Goal: Information Seeking & Learning: Learn about a topic

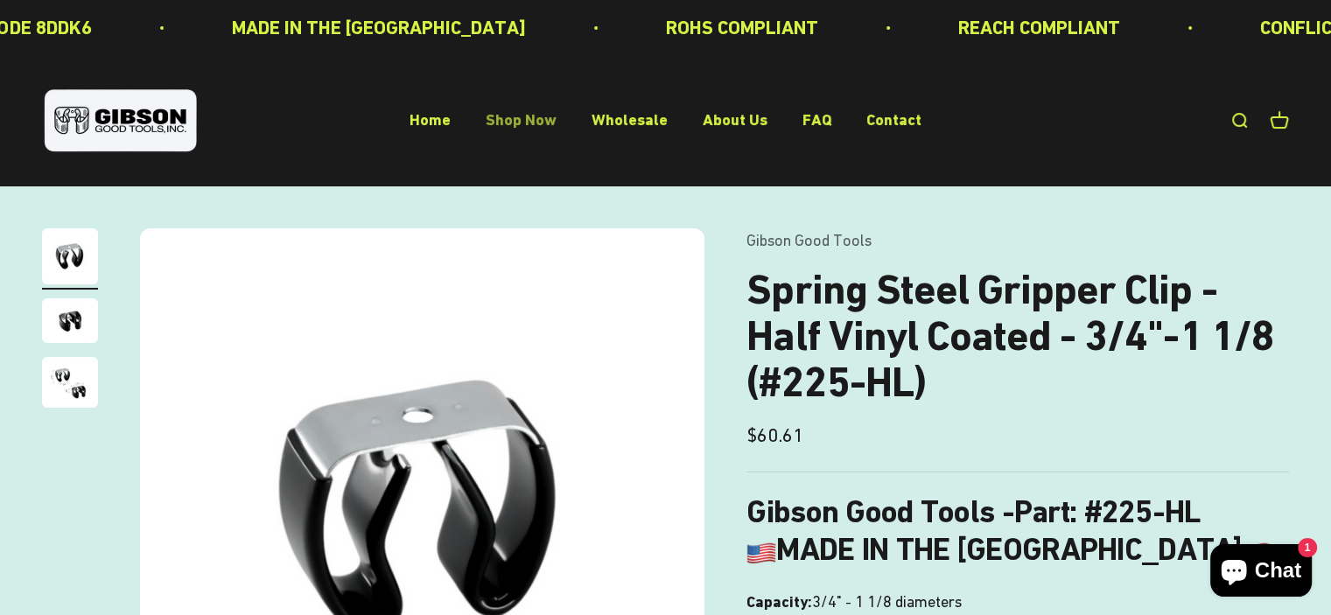
click at [521, 125] on link "Shop Now" at bounding box center [521, 120] width 71 height 18
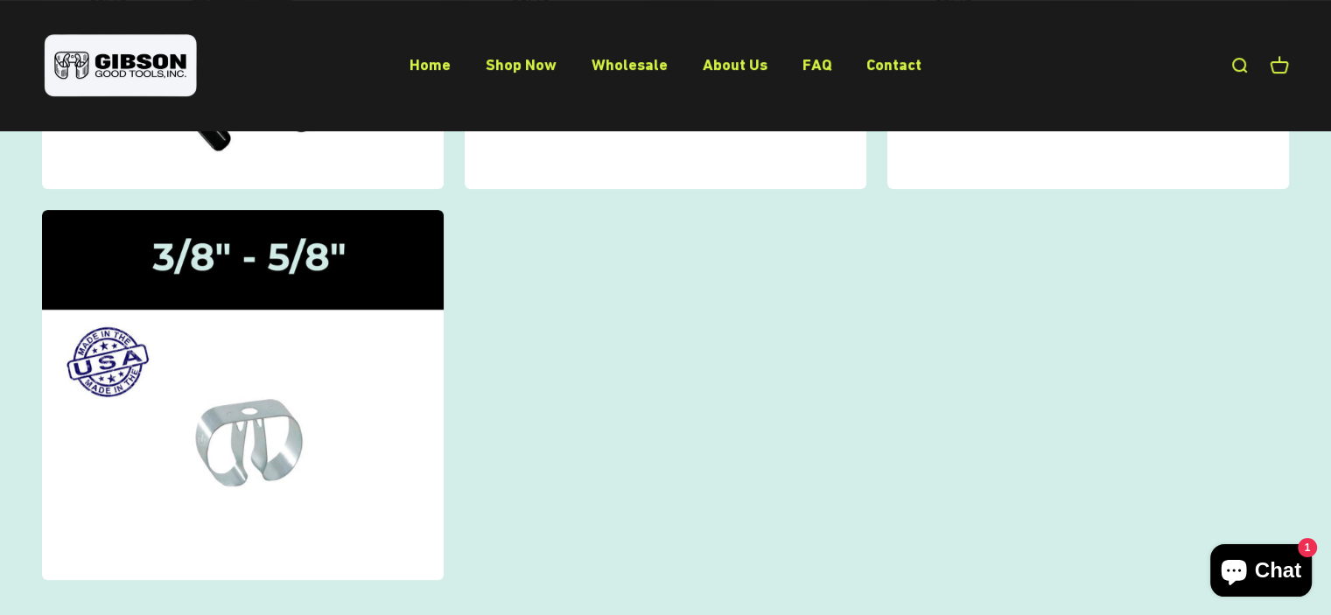
scroll to position [525, 0]
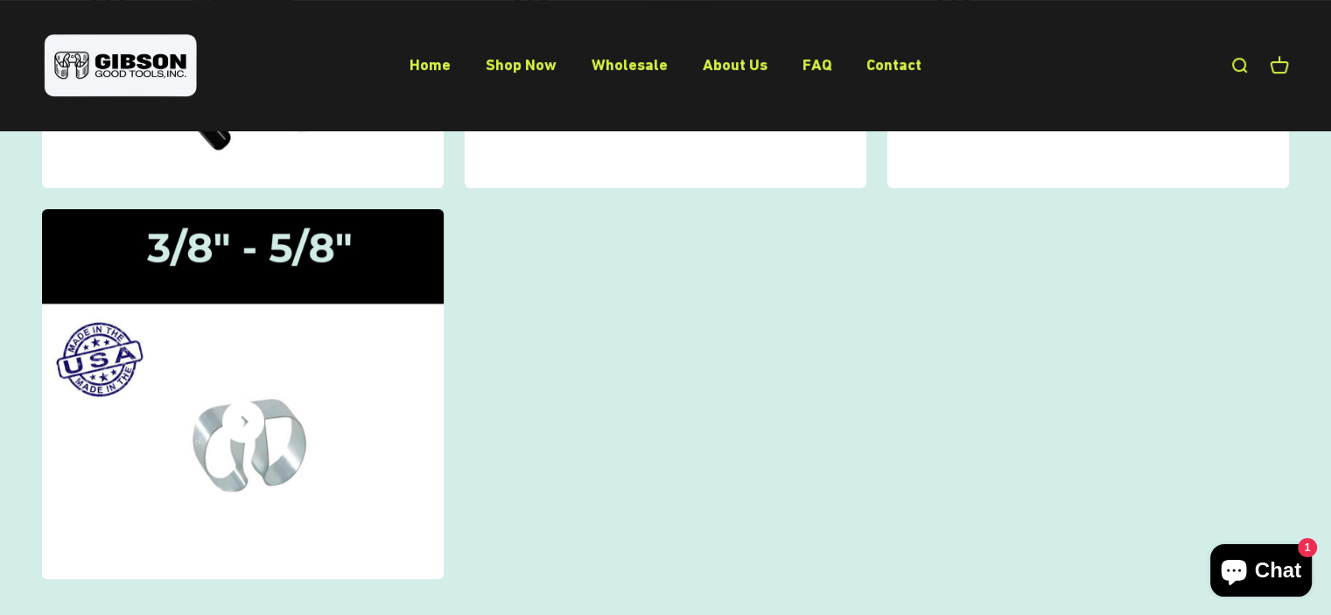
click at [315, 407] on img at bounding box center [243, 394] width 426 height 393
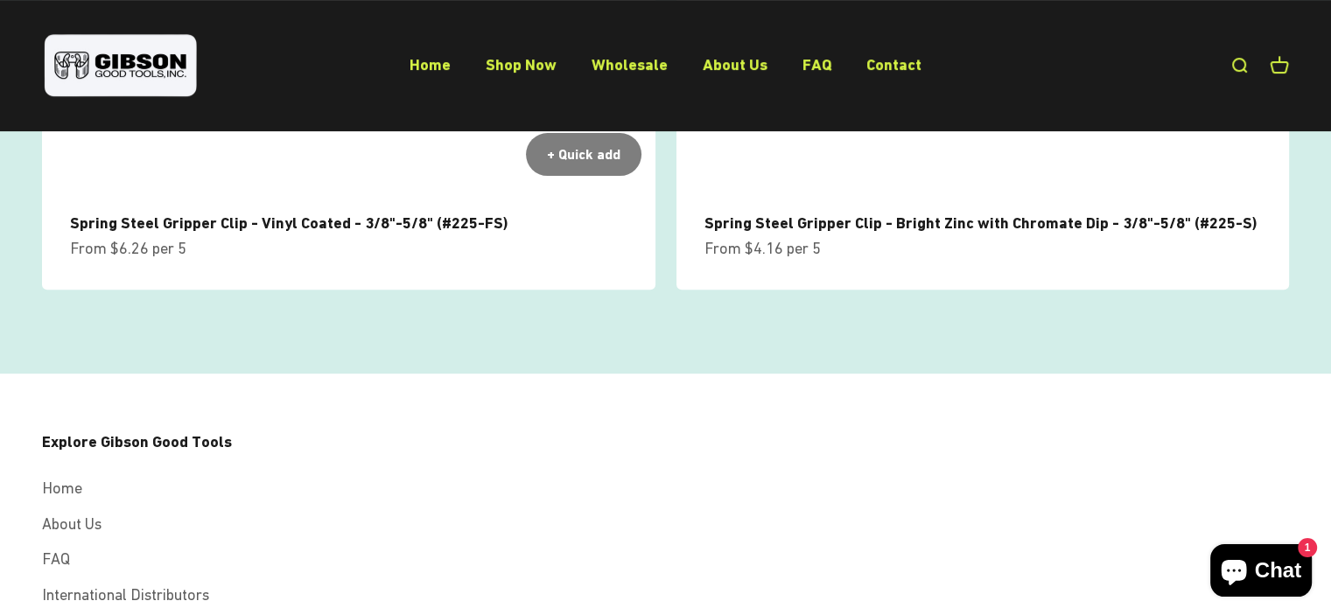
scroll to position [879, 0]
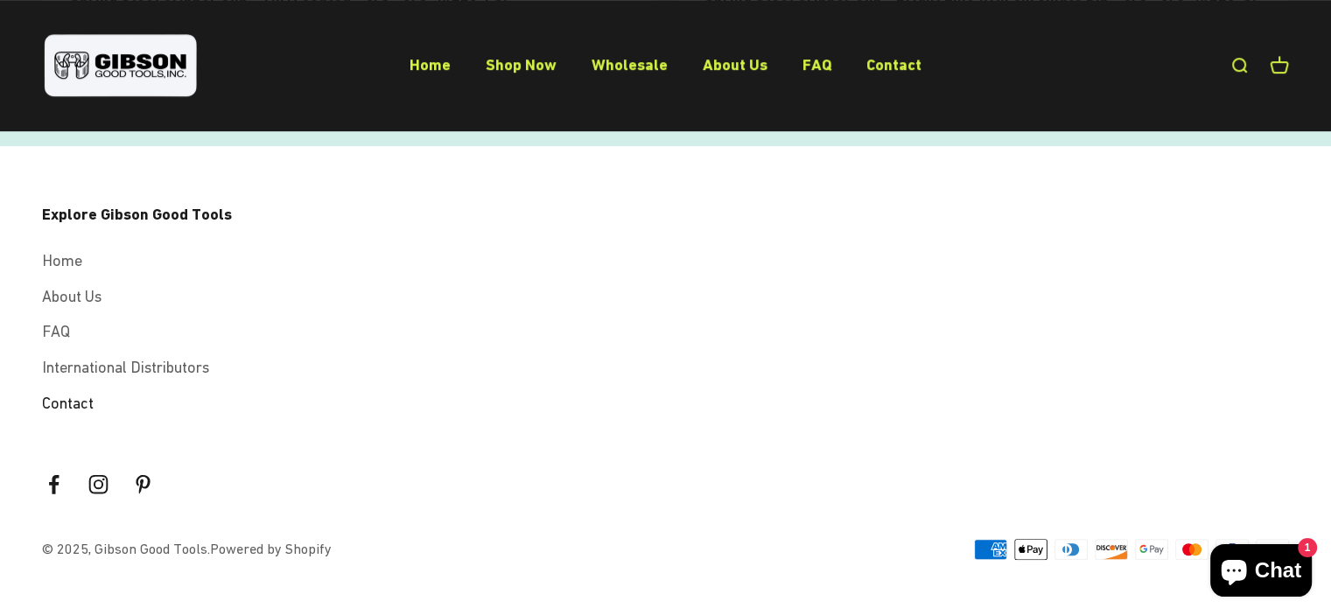
click at [61, 406] on link "Contact" at bounding box center [68, 403] width 52 height 25
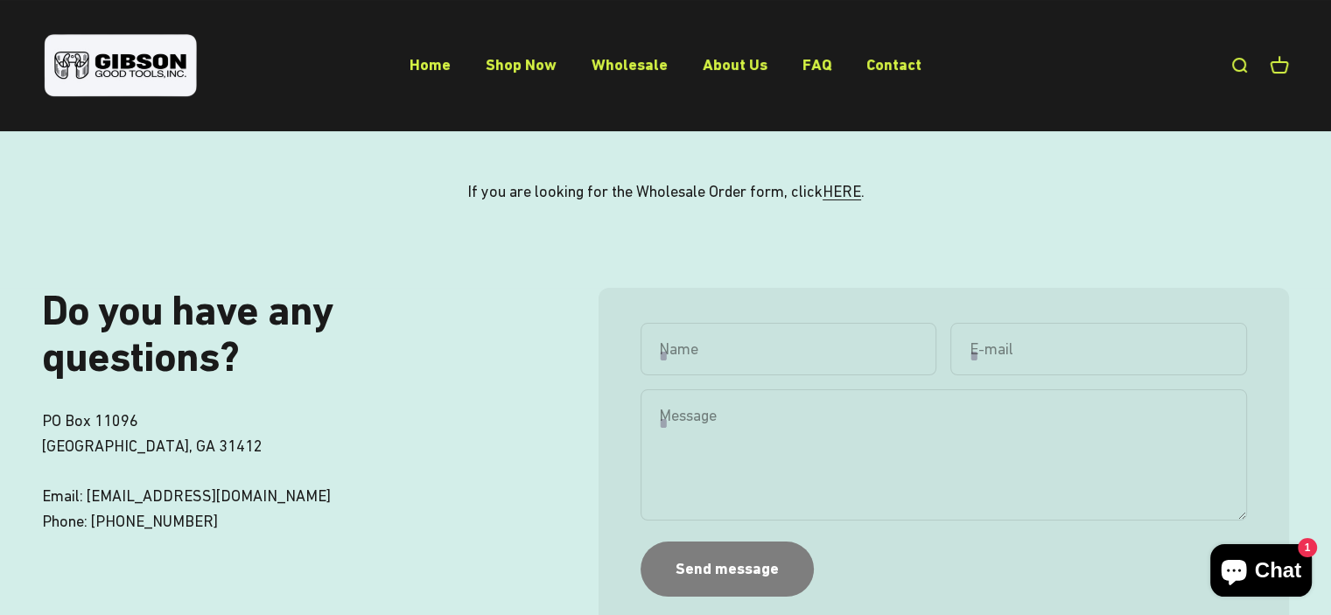
scroll to position [94, 0]
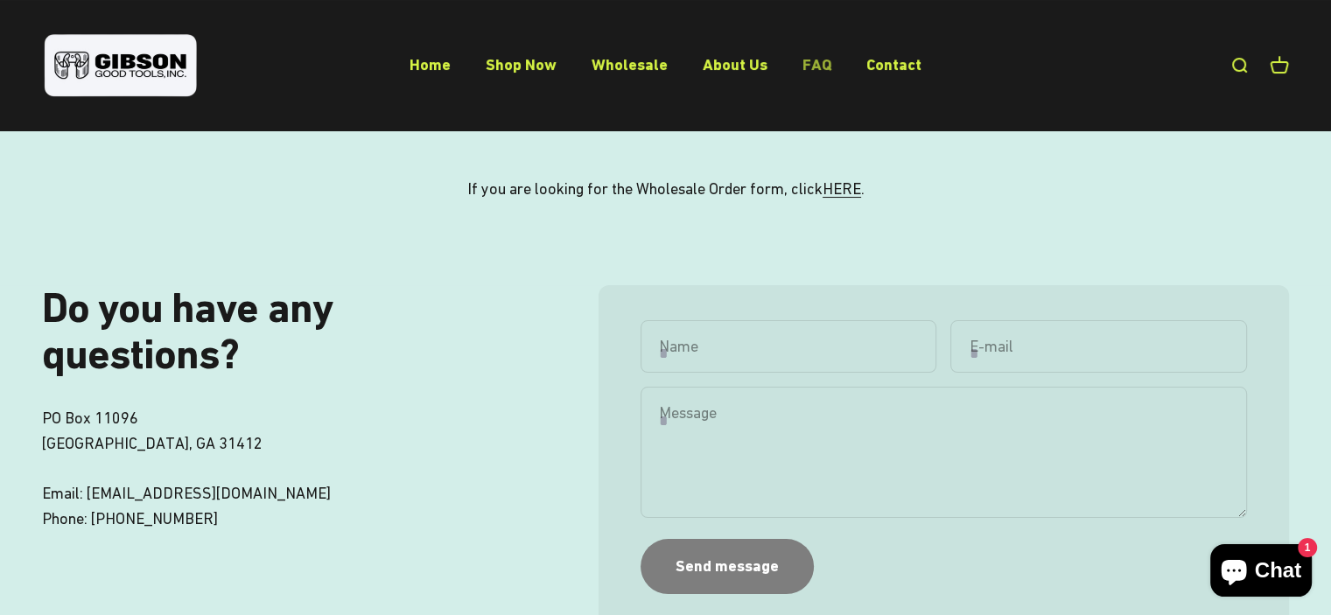
click at [829, 67] on li "FAQ" at bounding box center [816, 65] width 29 height 25
click at [818, 68] on link "FAQ" at bounding box center [816, 64] width 29 height 18
click at [797, 345] on input "Name" at bounding box center [789, 346] width 297 height 53
type input "**********"
click at [1031, 337] on input "E-mail" at bounding box center [1098, 346] width 297 height 53
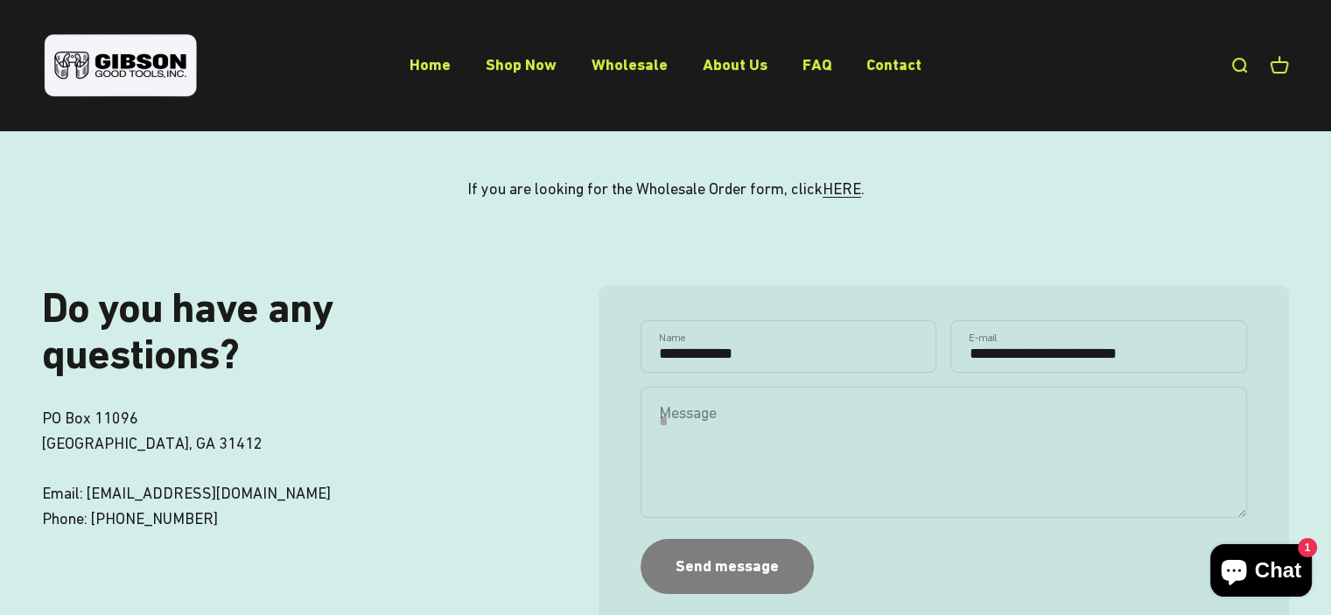
type input "**********"
click at [899, 432] on textarea "Message" at bounding box center [944, 452] width 606 height 130
drag, startPoint x: 986, startPoint y: 467, endPoint x: 660, endPoint y: 467, distance: 326.4
click at [660, 467] on textarea "**********" at bounding box center [944, 452] width 606 height 130
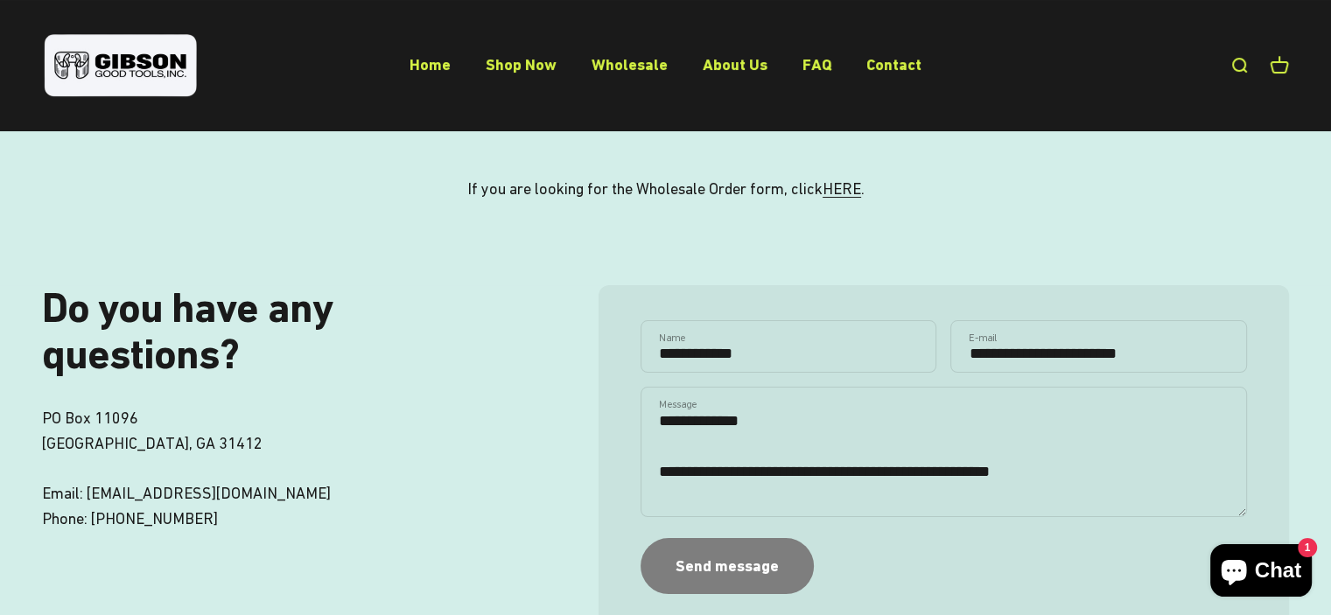
click at [977, 472] on textarea "**********" at bounding box center [944, 452] width 606 height 130
click at [1027, 471] on textarea "**********" at bounding box center [944, 452] width 606 height 130
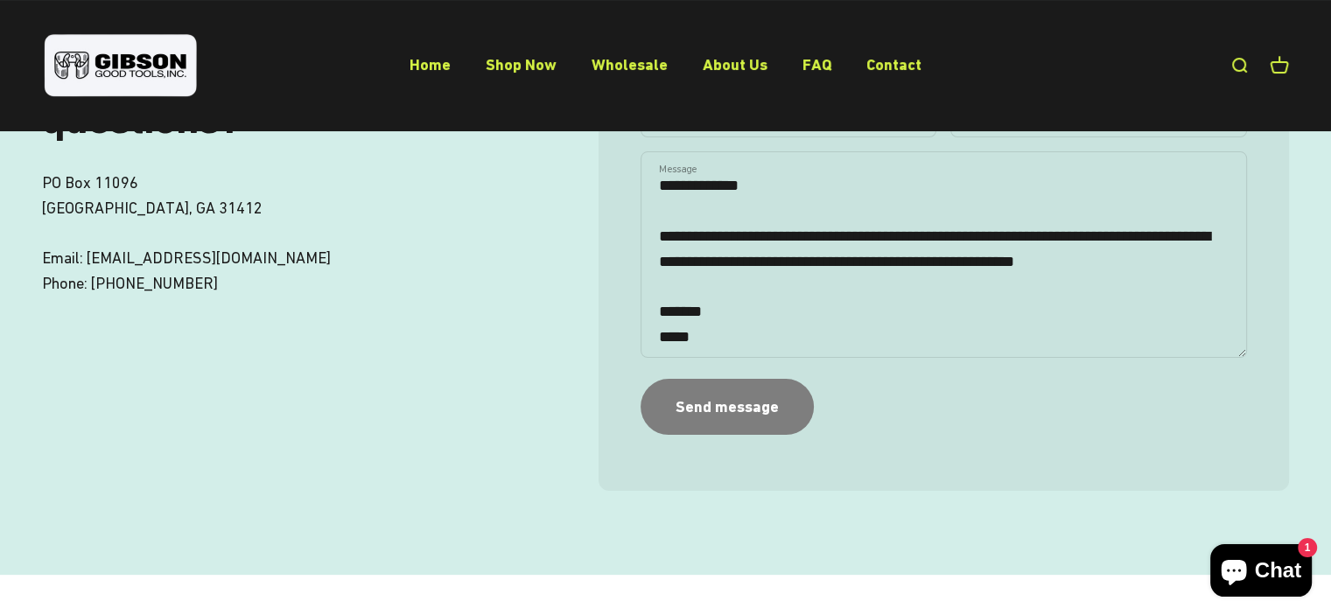
scroll to position [328, 0]
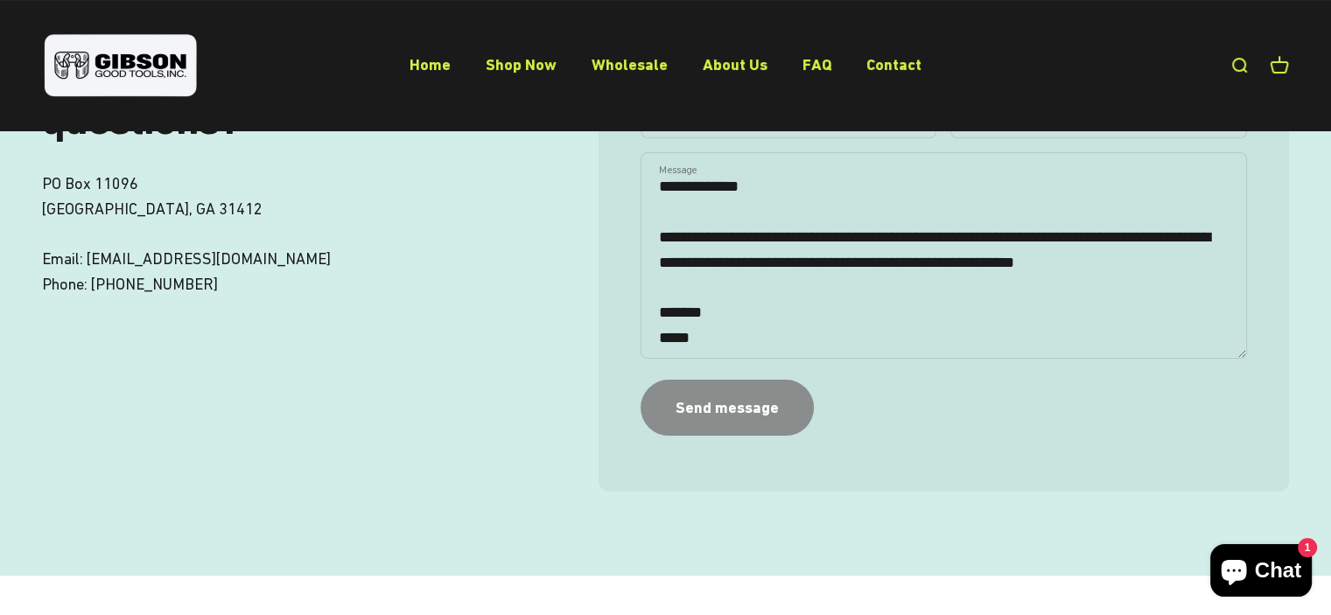
type textarea "**********"
click at [773, 386] on button "Send message" at bounding box center [727, 407] width 173 height 55
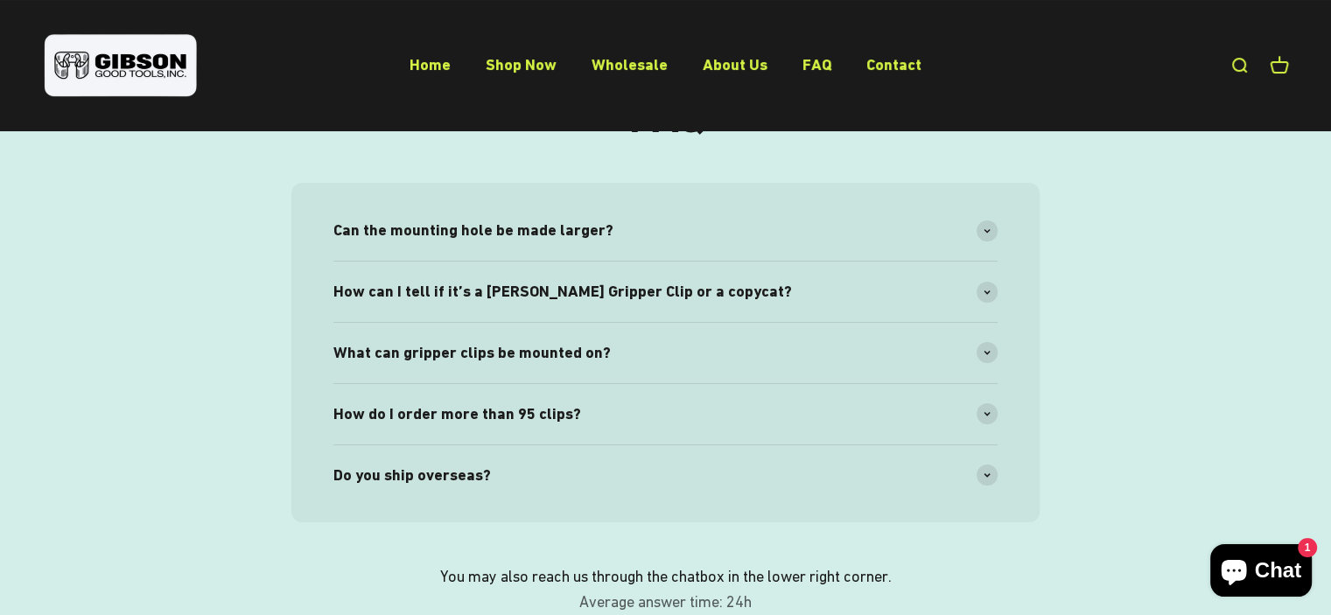
scroll to position [177, 0]
click at [626, 435] on div "How do I order more than 95 clips?" at bounding box center [665, 412] width 664 height 60
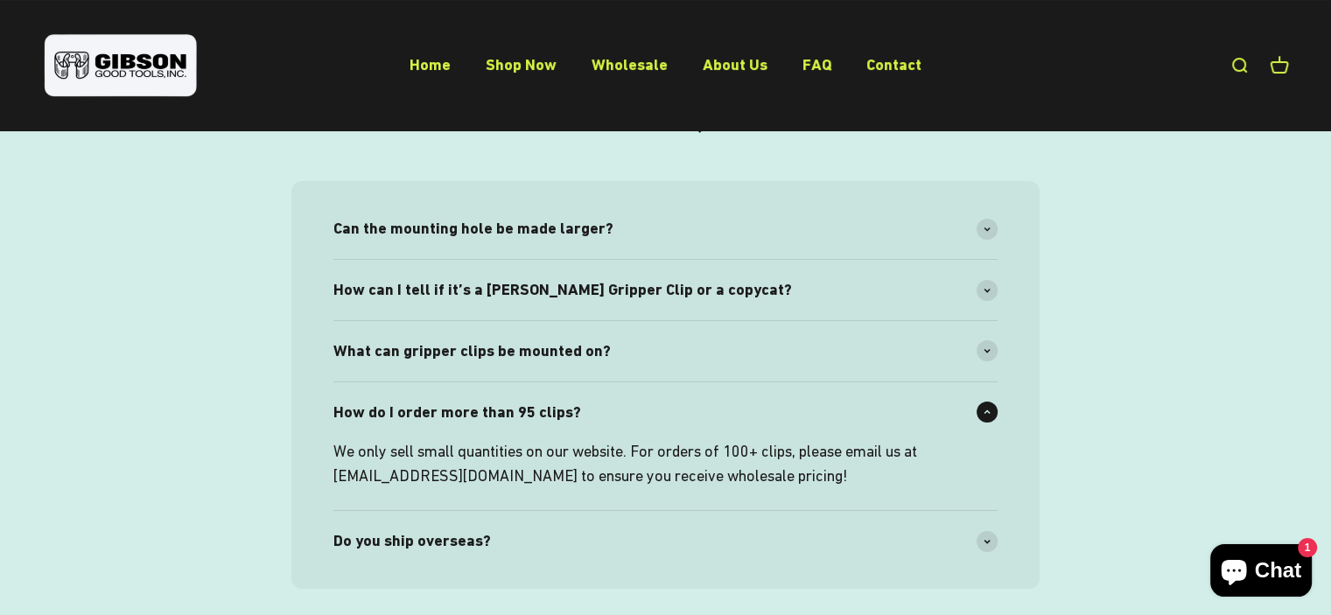
click at [641, 410] on div "How do I order more than 95 clips?" at bounding box center [665, 412] width 664 height 60
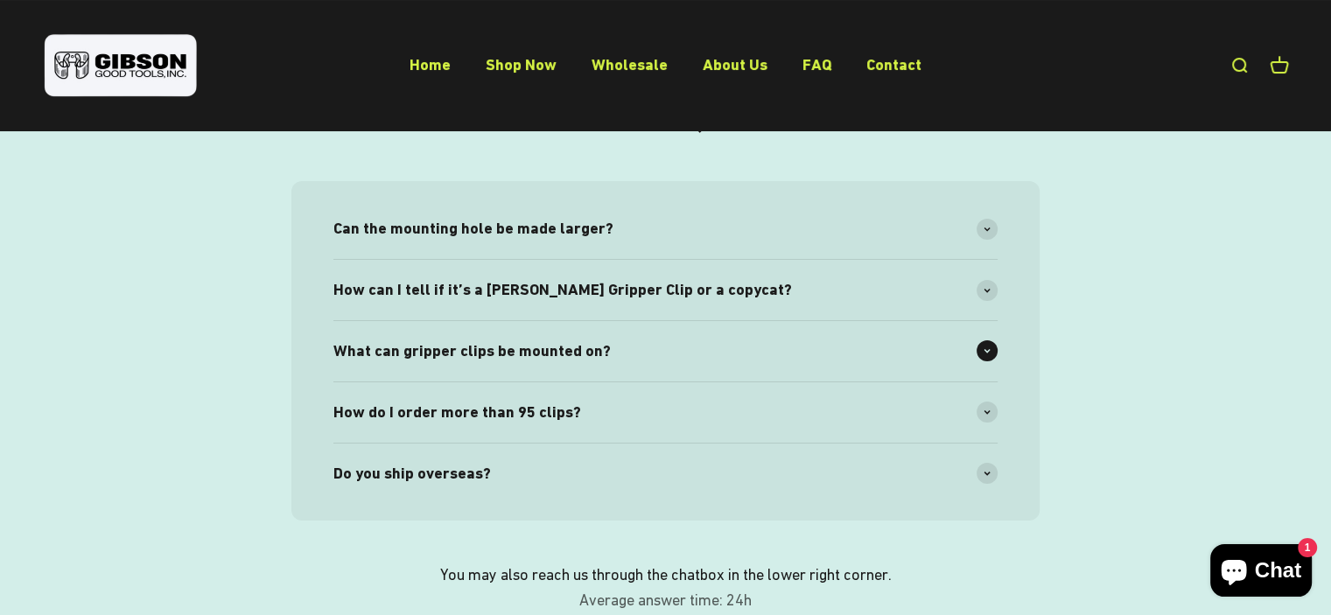
click at [657, 364] on div "What can gripper clips be mounted on?" at bounding box center [665, 351] width 664 height 60
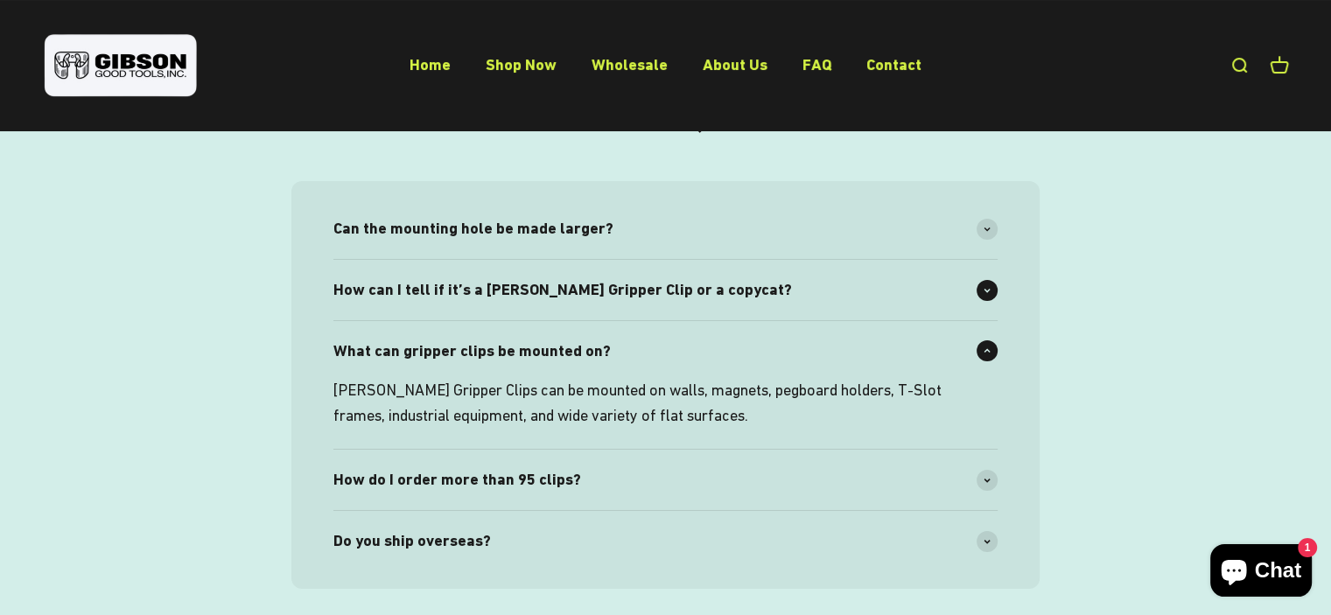
click at [763, 280] on div "How can I tell if it’s a Gibson Gripper Clip or a copycat?" at bounding box center [665, 290] width 664 height 60
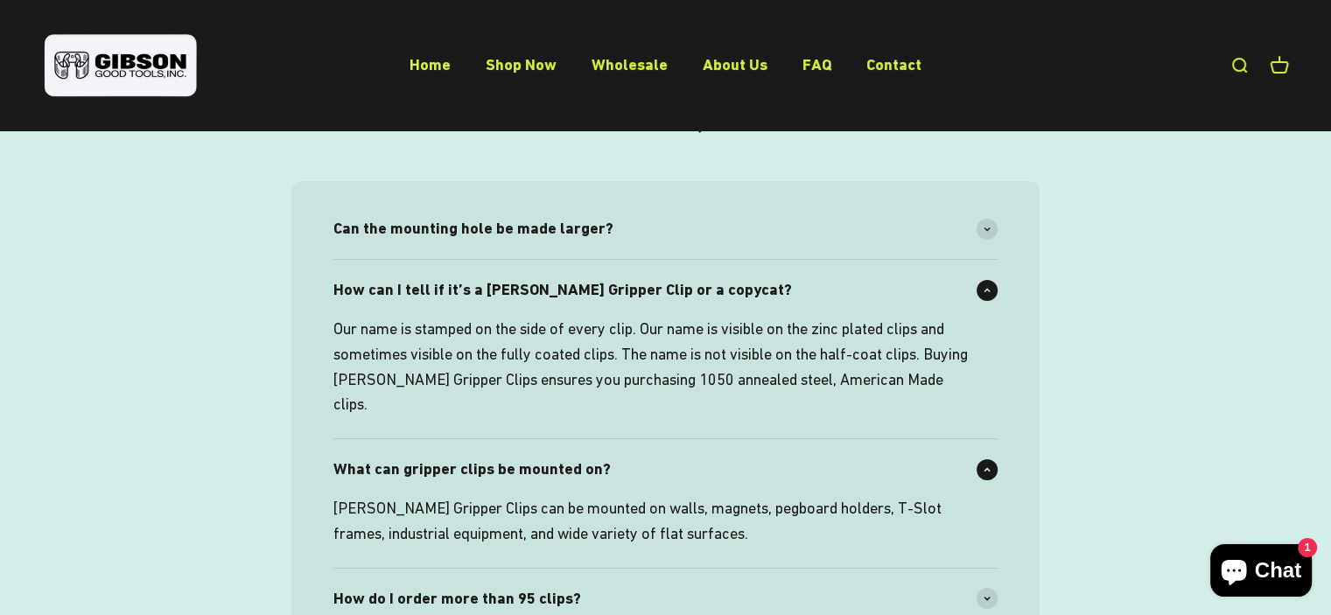
click at [763, 279] on div "How can I tell if it’s a Gibson Gripper Clip or a copycat?" at bounding box center [665, 290] width 664 height 60
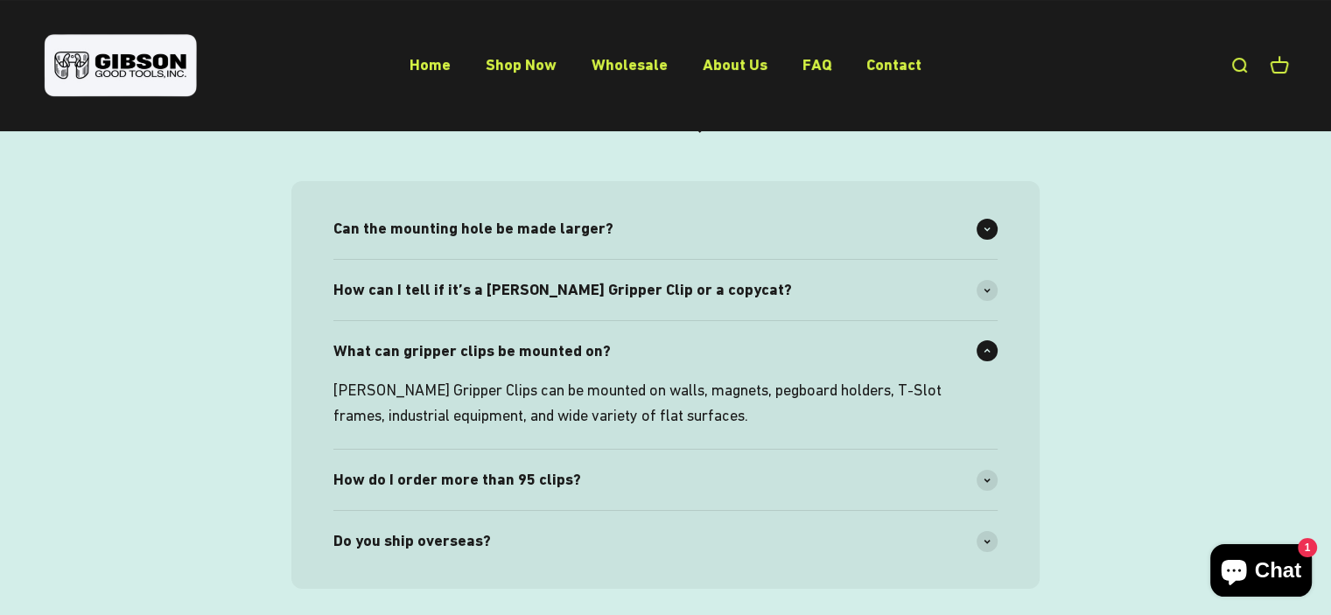
click at [768, 230] on div "Can the mounting hole be made larger?" at bounding box center [665, 229] width 664 height 60
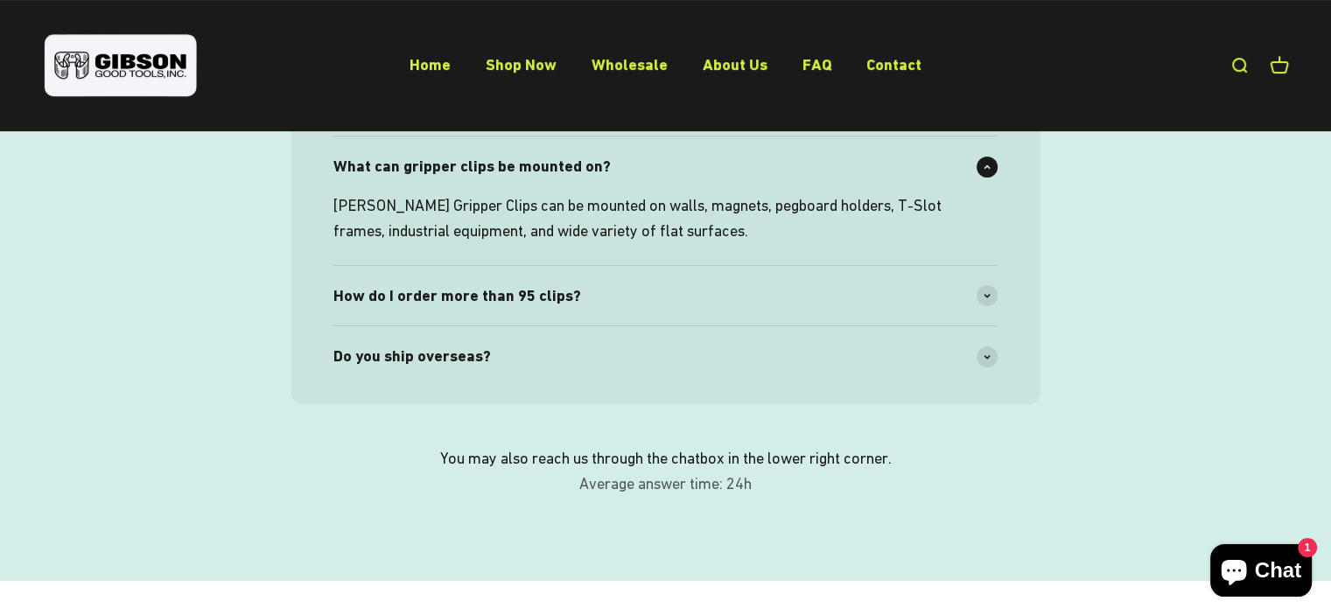
scroll to position [0, 0]
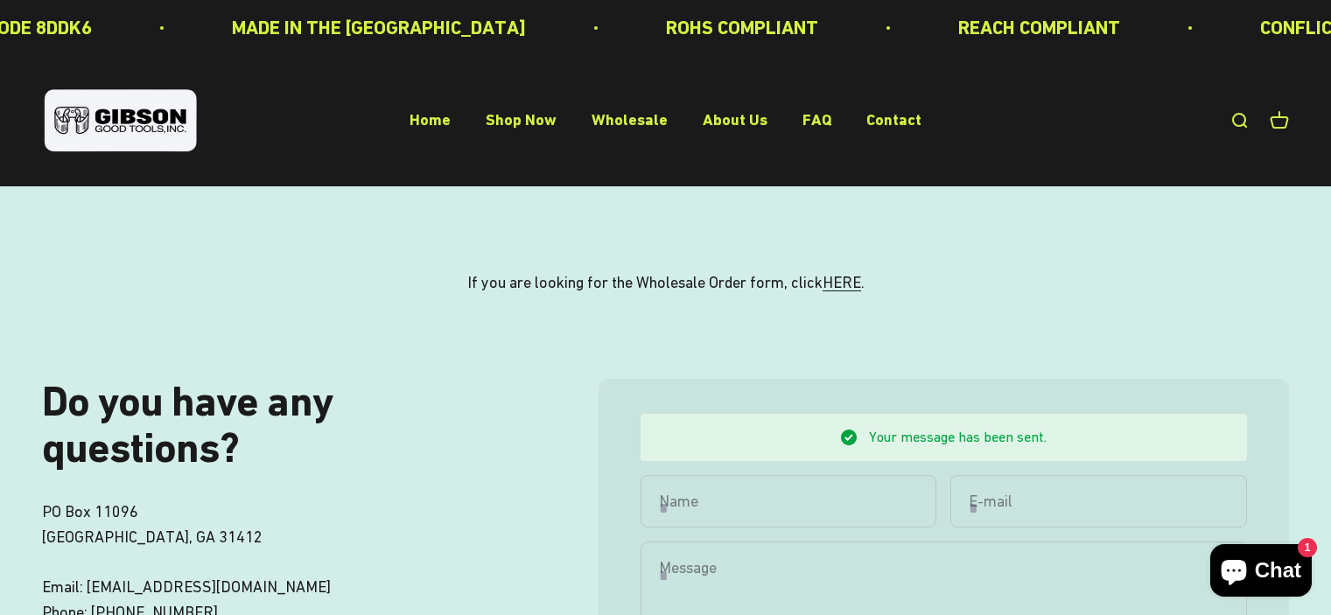
scroll to position [265, 0]
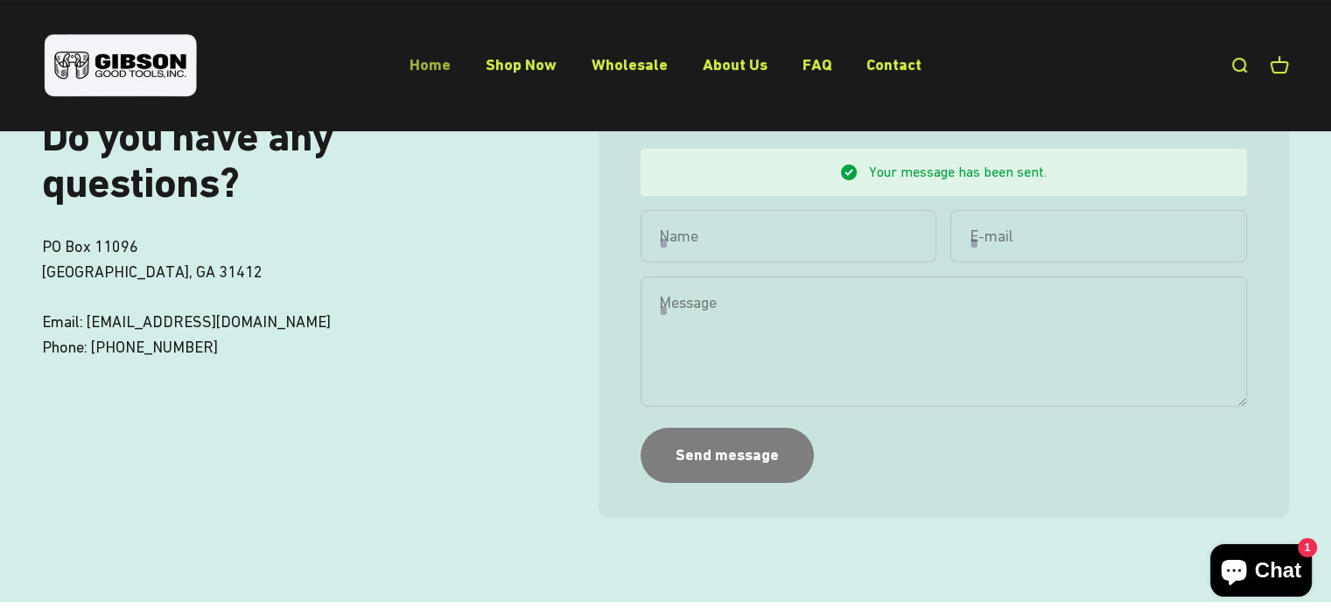
click at [429, 63] on link "Home" at bounding box center [430, 64] width 41 height 18
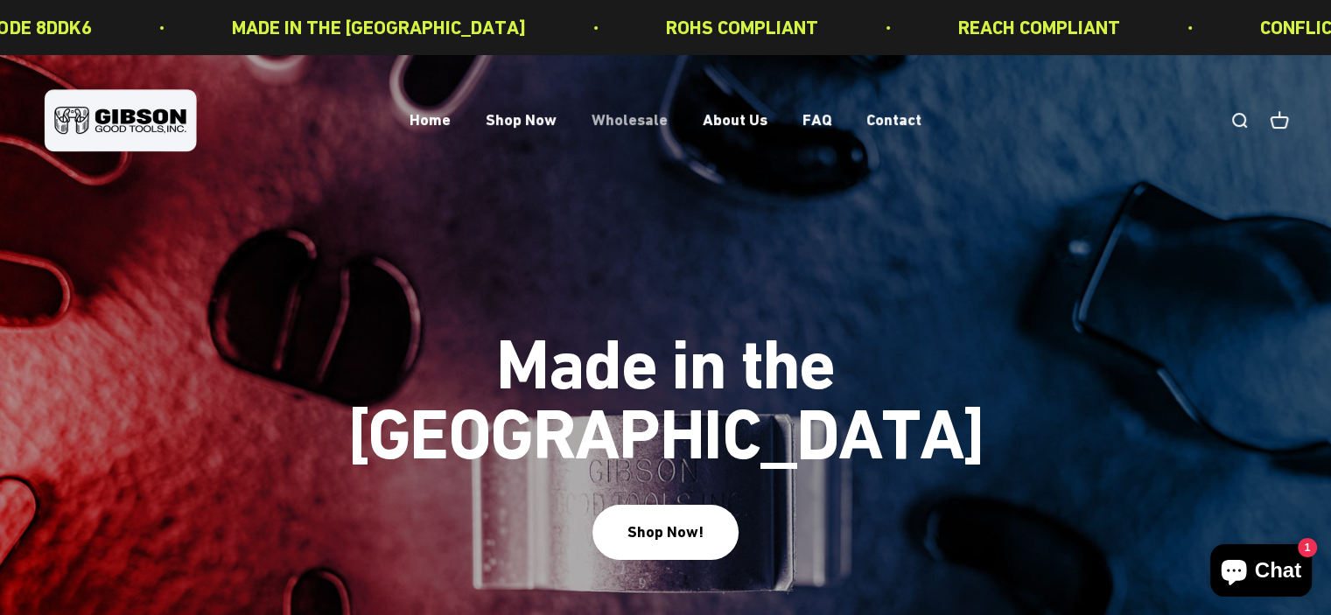
click at [632, 123] on link "Wholesale" at bounding box center [630, 120] width 76 height 18
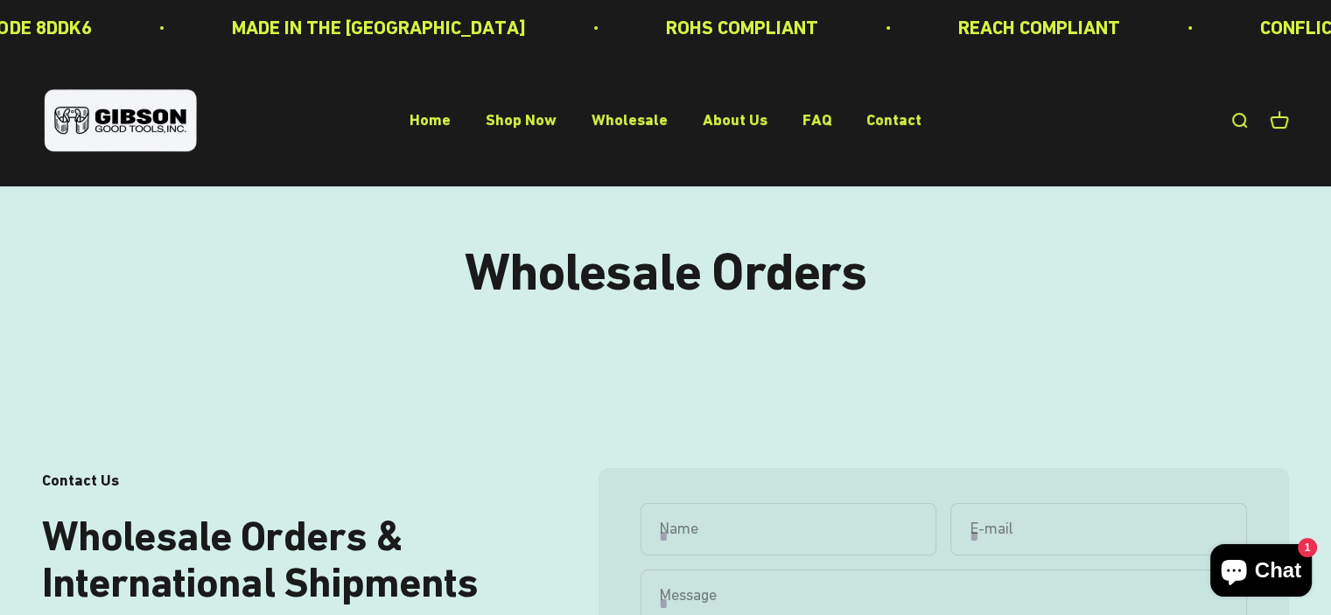
click at [557, 141] on div "Open navigation menu Open search Home Shop Now Wholesale About Us FAQ Contact G…" at bounding box center [665, 120] width 1331 height 131
click at [544, 113] on link "Shop Now" at bounding box center [521, 120] width 71 height 18
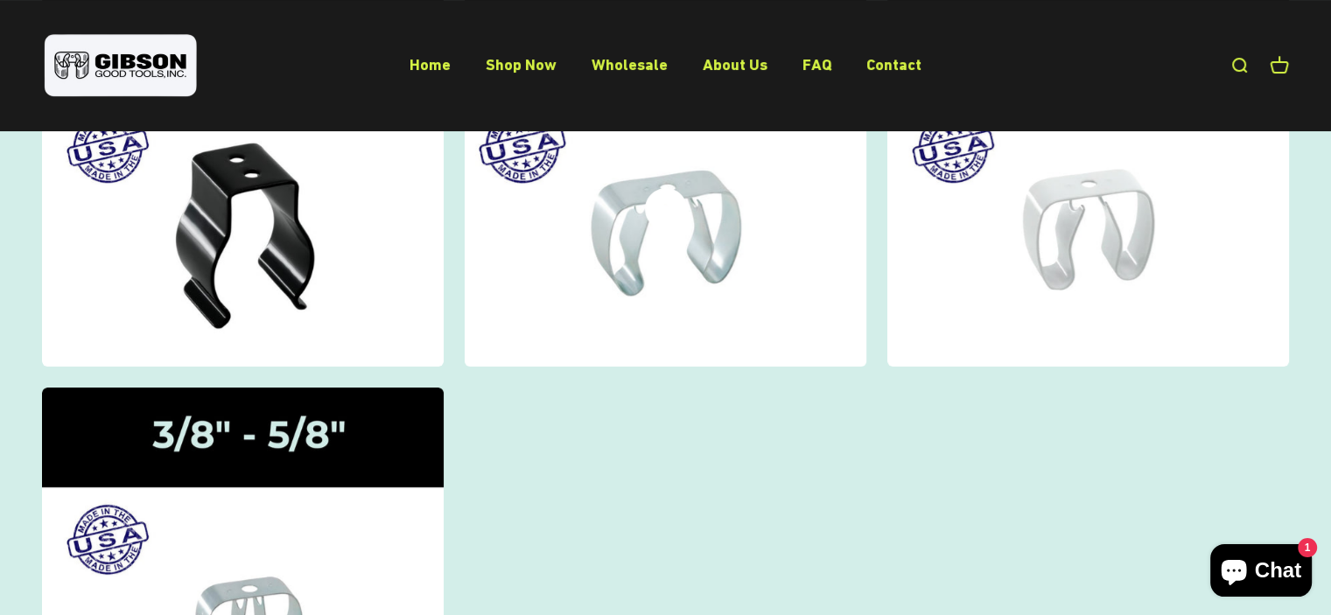
scroll to position [515, 0]
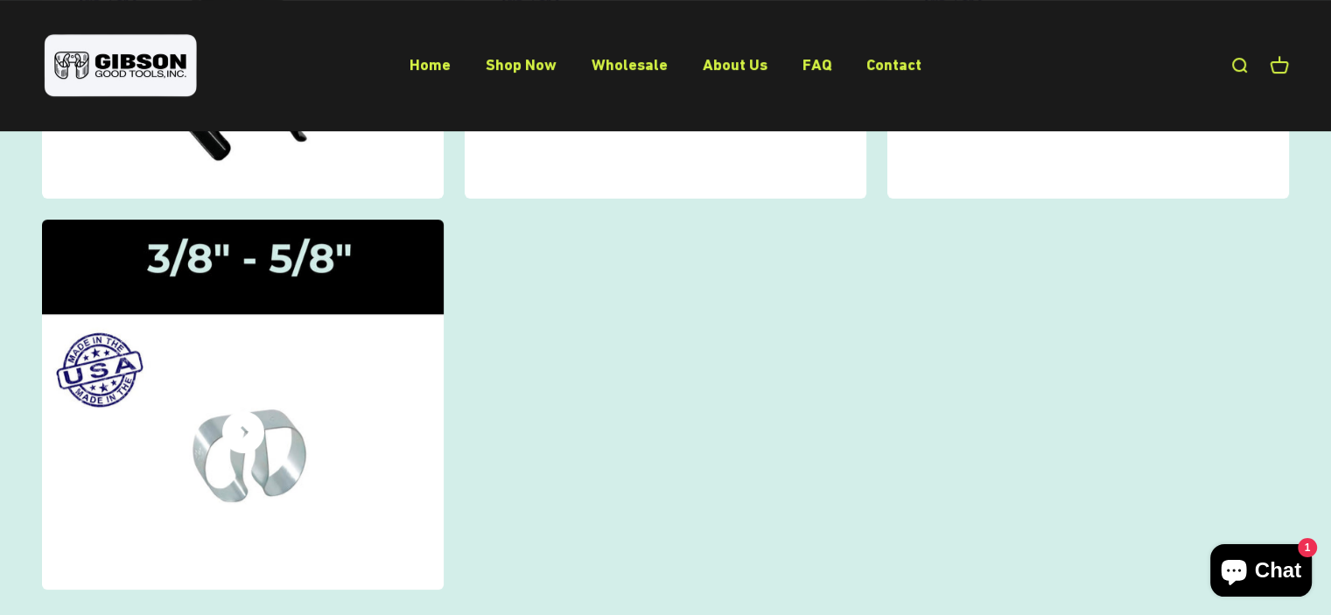
click at [337, 390] on img at bounding box center [243, 404] width 426 height 393
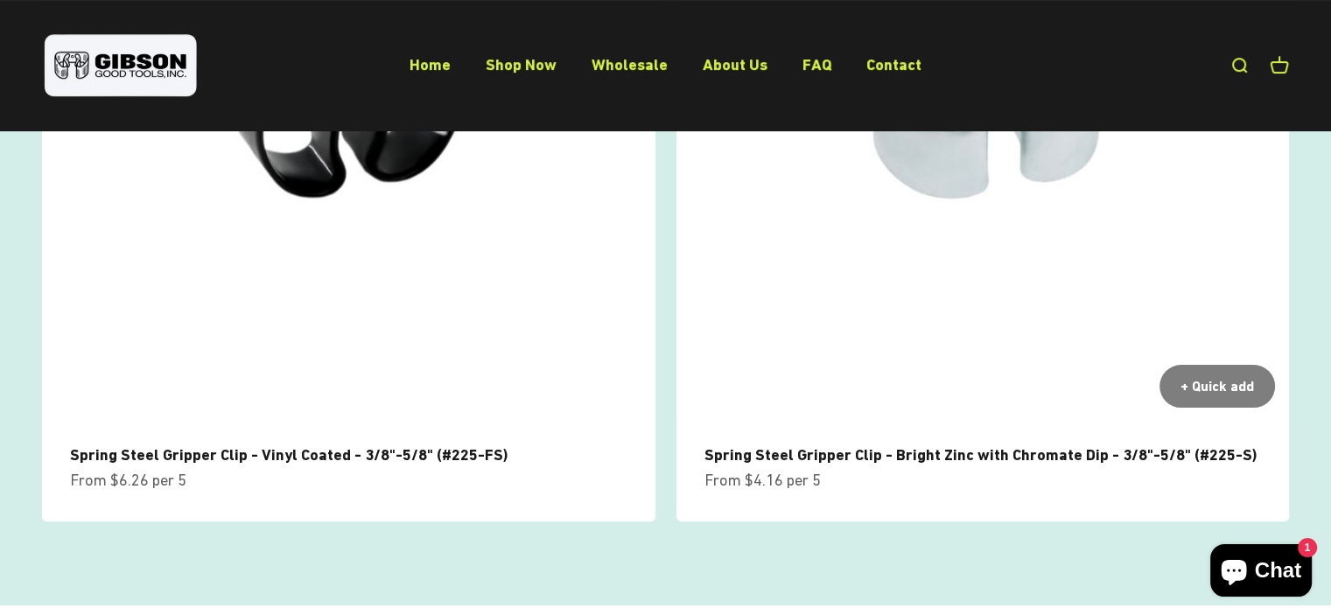
scroll to position [420, 0]
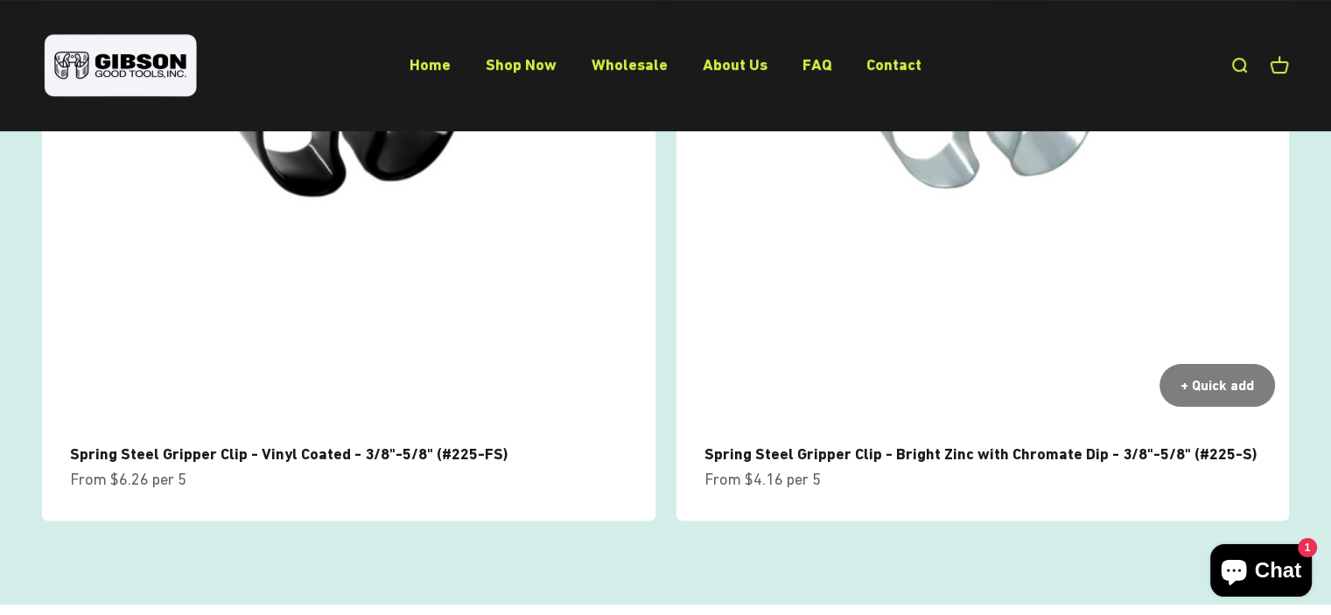
click at [868, 445] on link "Spring Steel Gripper Clip - Bright Zinc with Chromate Dip - 3/8"-5/8" (#225-S)" at bounding box center [980, 454] width 552 height 18
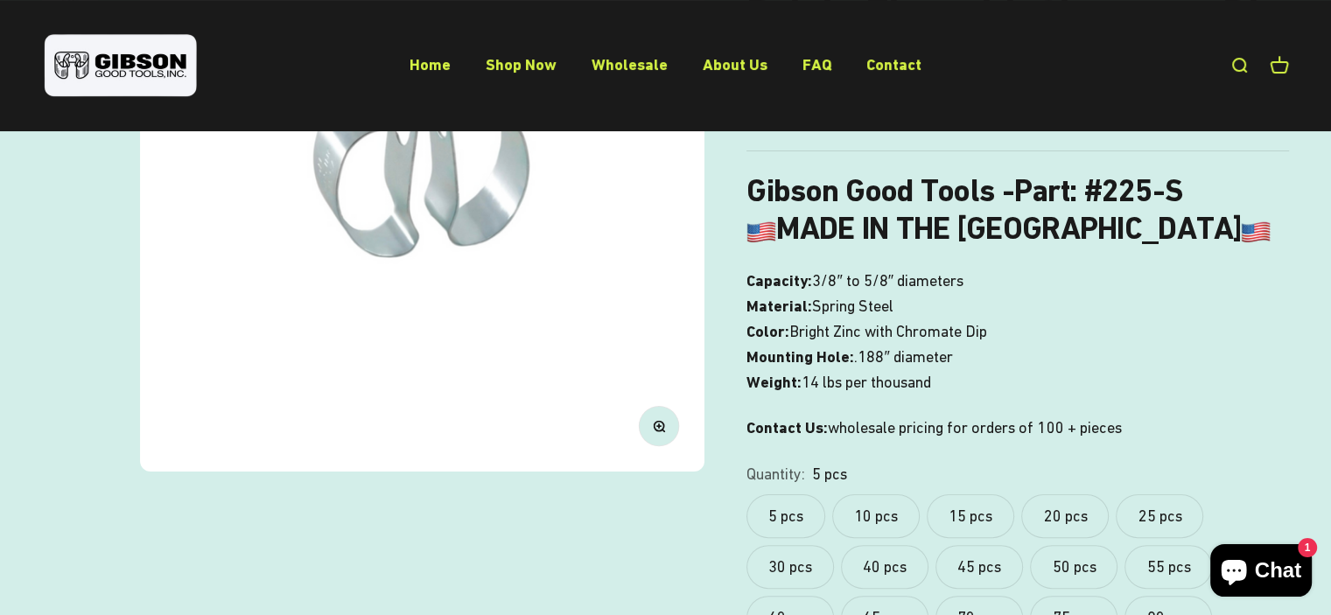
scroll to position [348, 0]
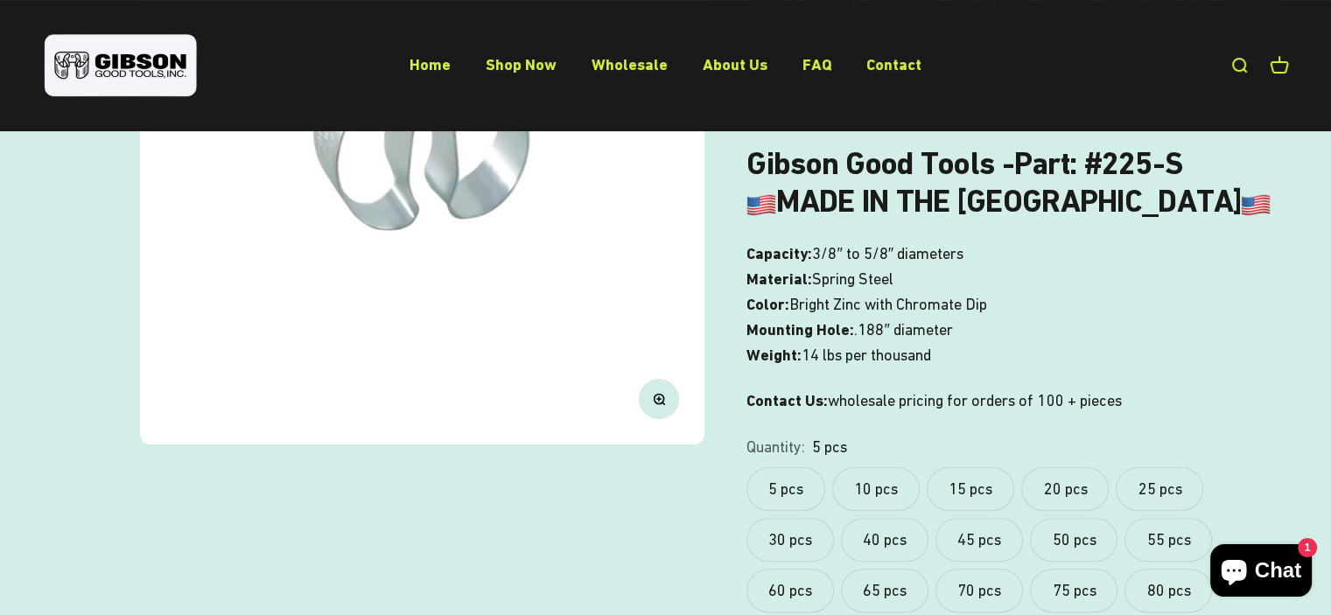
click at [881, 535] on label "40 pcs" at bounding box center [885, 540] width 88 height 44
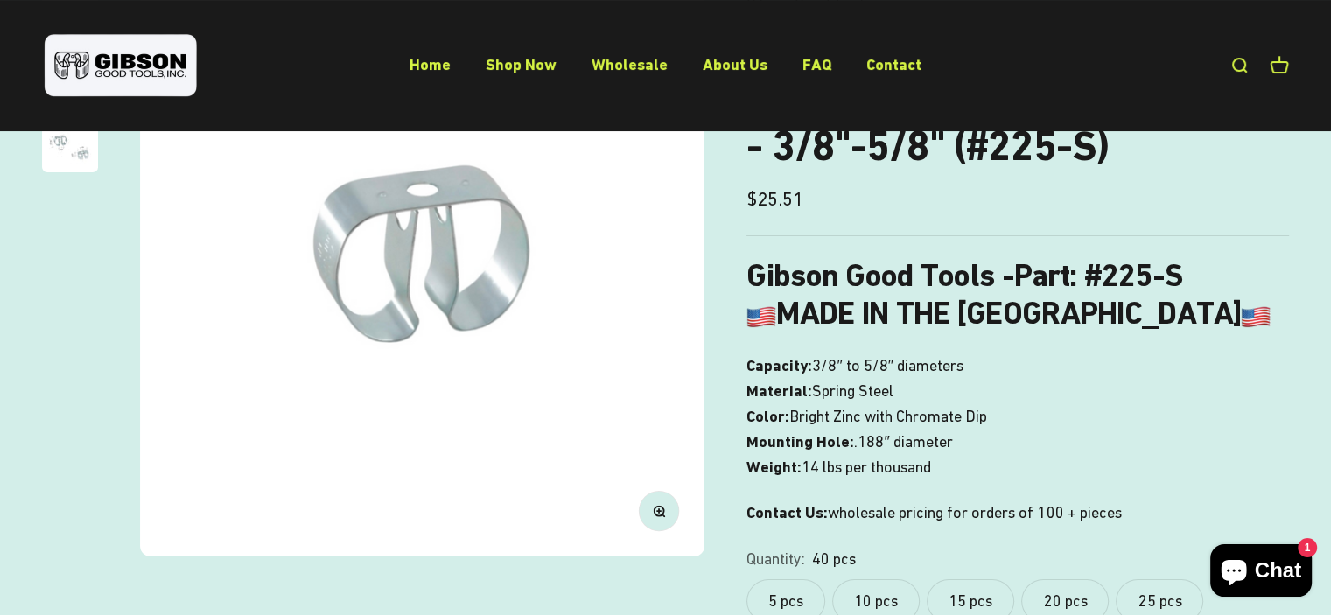
scroll to position [410, 0]
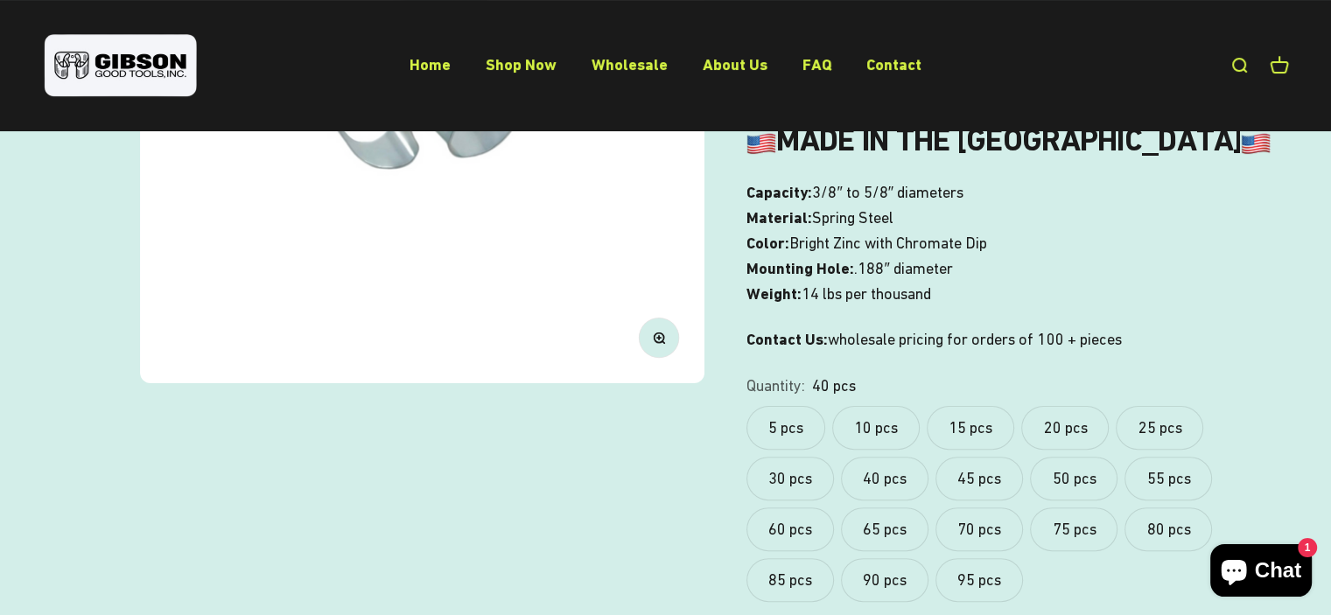
click at [988, 584] on label "95 pcs" at bounding box center [979, 580] width 88 height 44
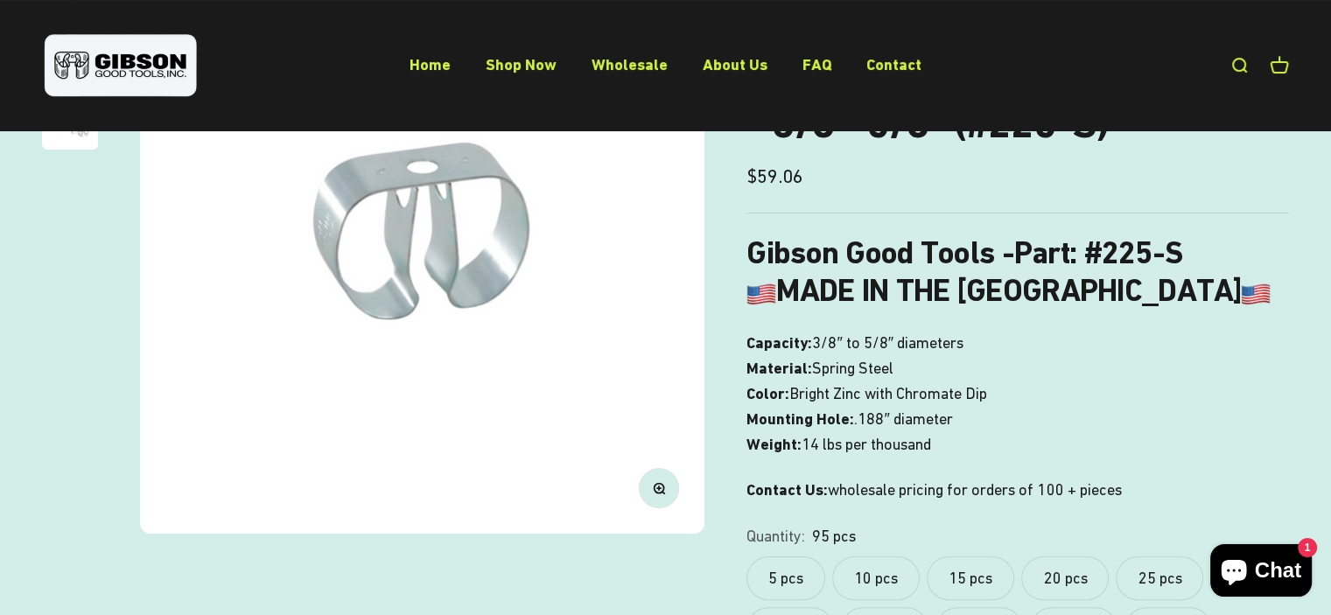
scroll to position [268, 0]
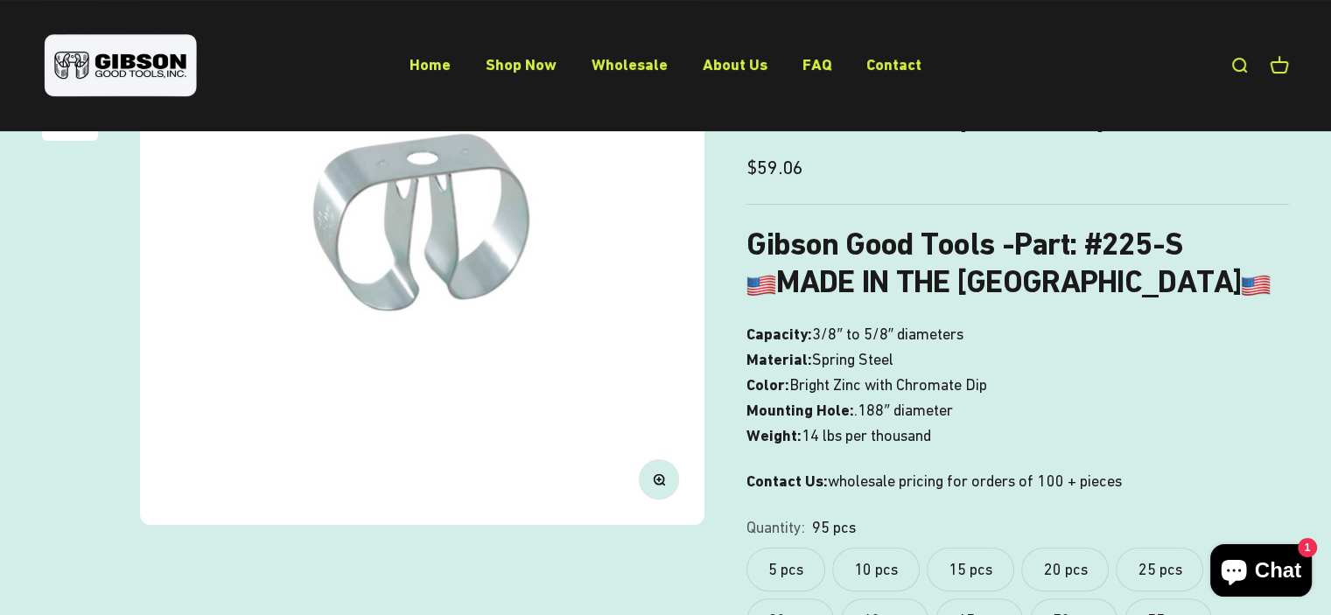
click at [810, 571] on label "5 pcs" at bounding box center [785, 570] width 79 height 44
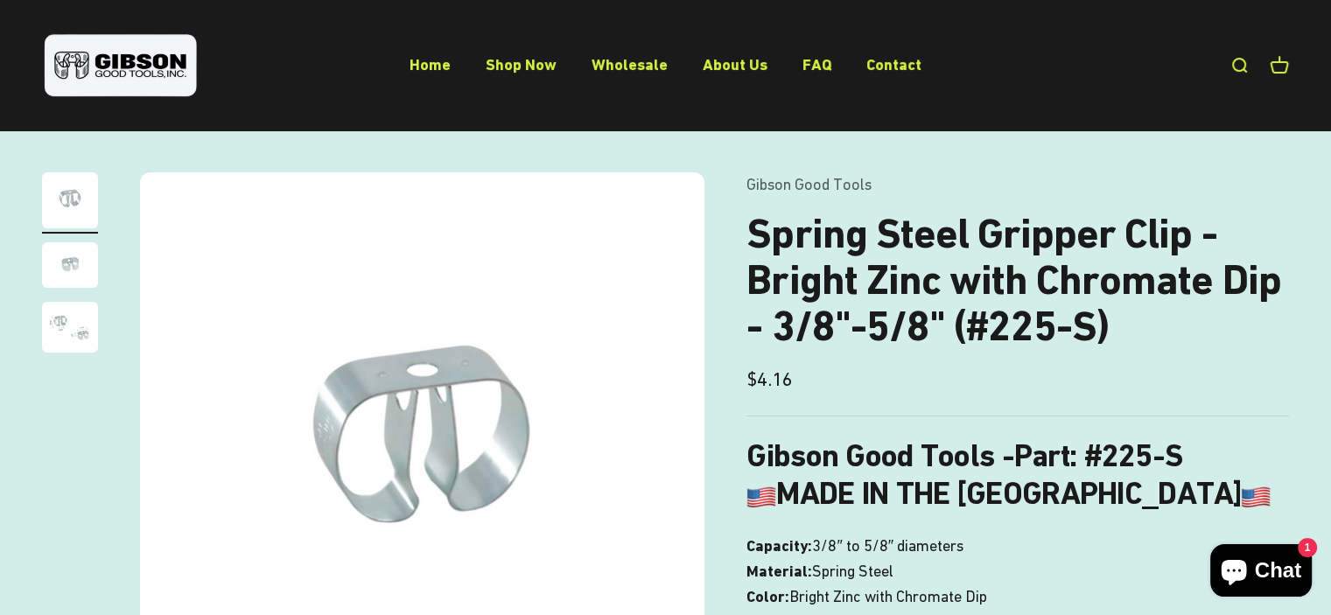
scroll to position [49, 0]
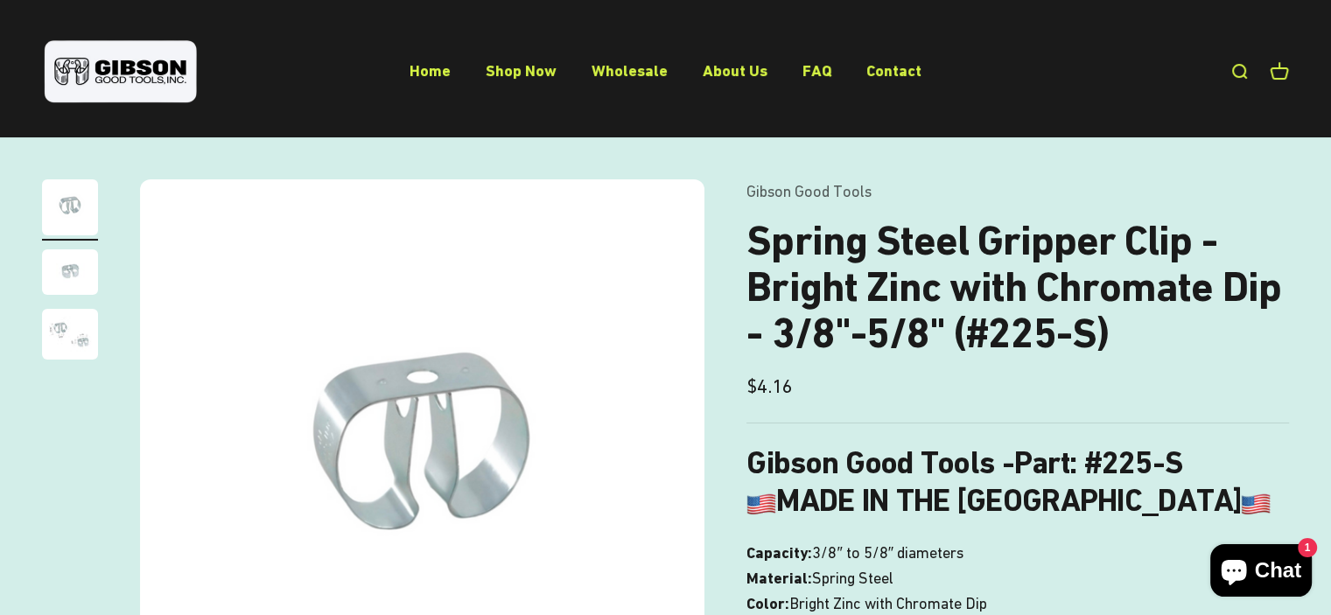
click at [68, 333] on img "Go to item 3" at bounding box center [70, 334] width 56 height 51
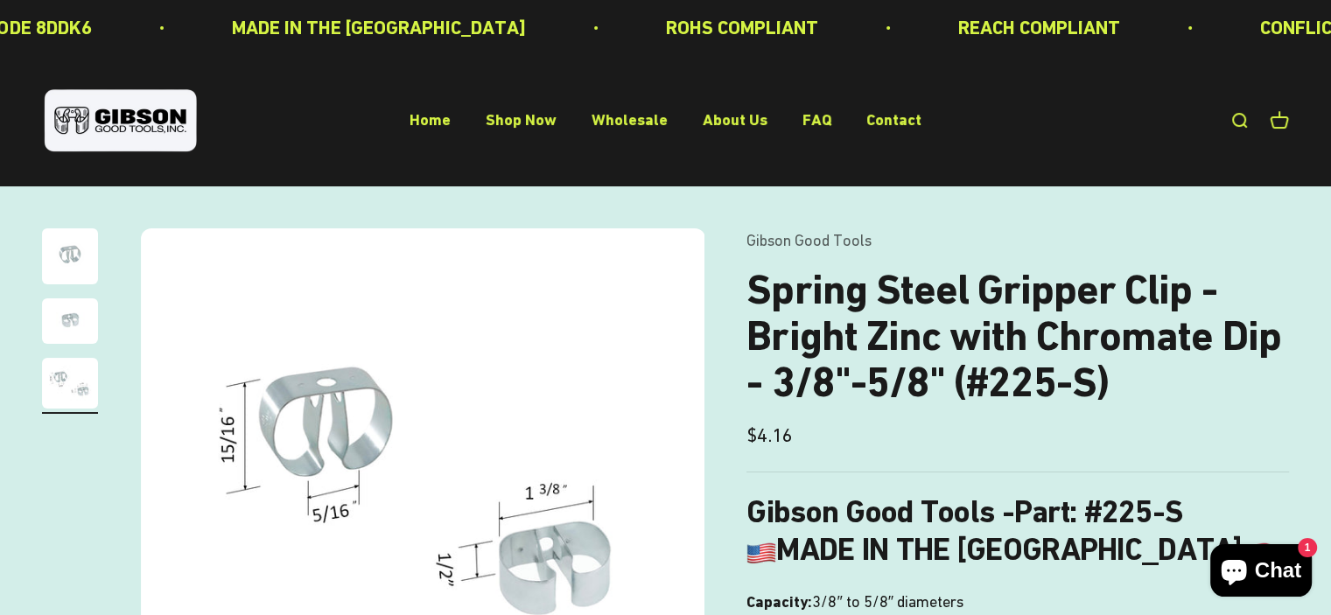
scroll to position [3, 0]
